Goal: Navigation & Orientation: Go to known website

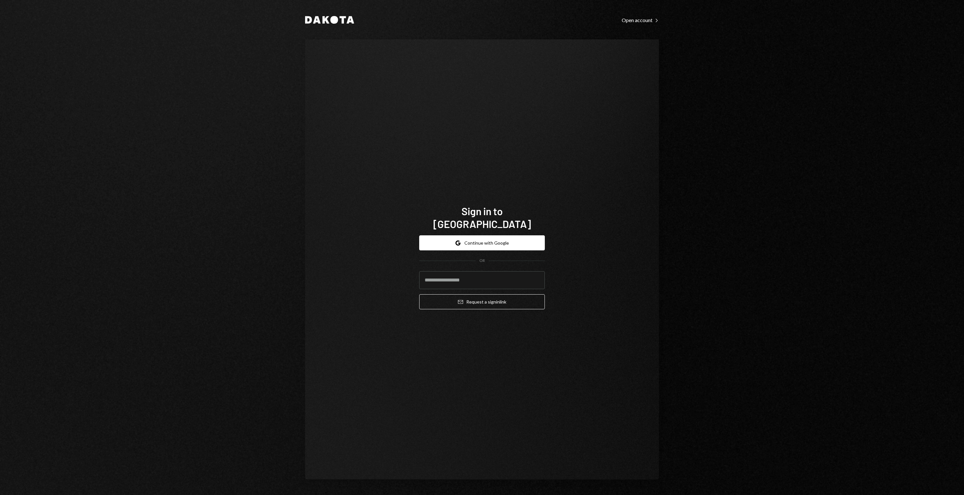
type input "**********"
click at [485, 295] on button "Email Request a sign in link" at bounding box center [482, 302] width 126 height 15
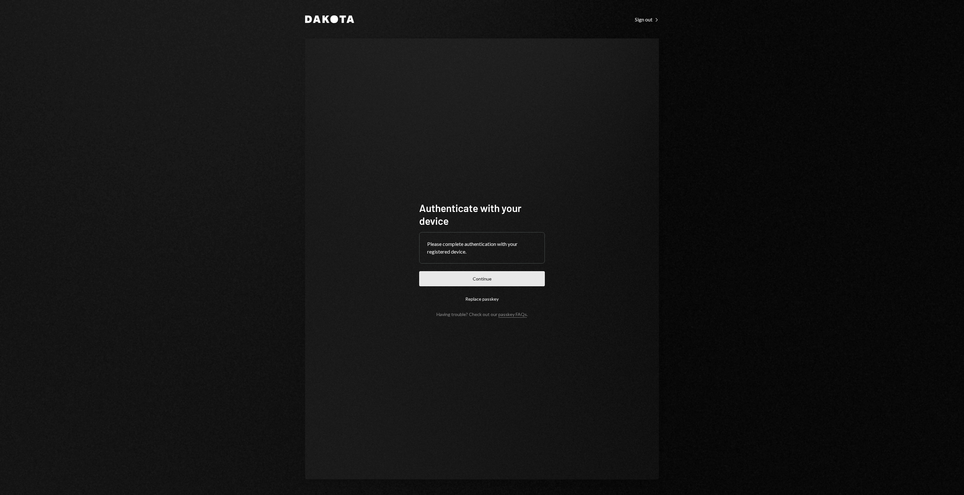
click at [487, 279] on button "Continue" at bounding box center [482, 278] width 126 height 15
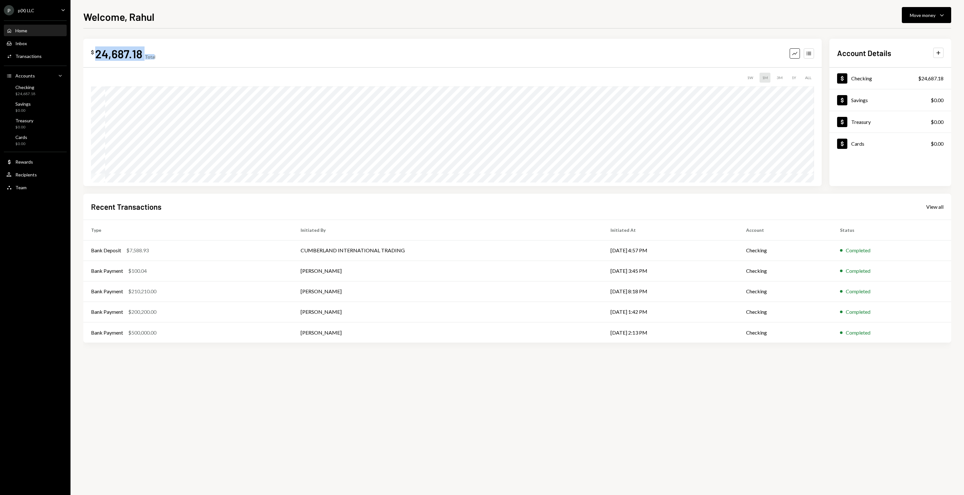
drag, startPoint x: 153, startPoint y: 55, endPoint x: 97, endPoint y: 58, distance: 56.4
click at [97, 58] on div "$ 24,687.18 Total" at bounding box center [123, 53] width 64 height 14
copy div "24,687.18 Tota"
